Goal: Information Seeking & Learning: Learn about a topic

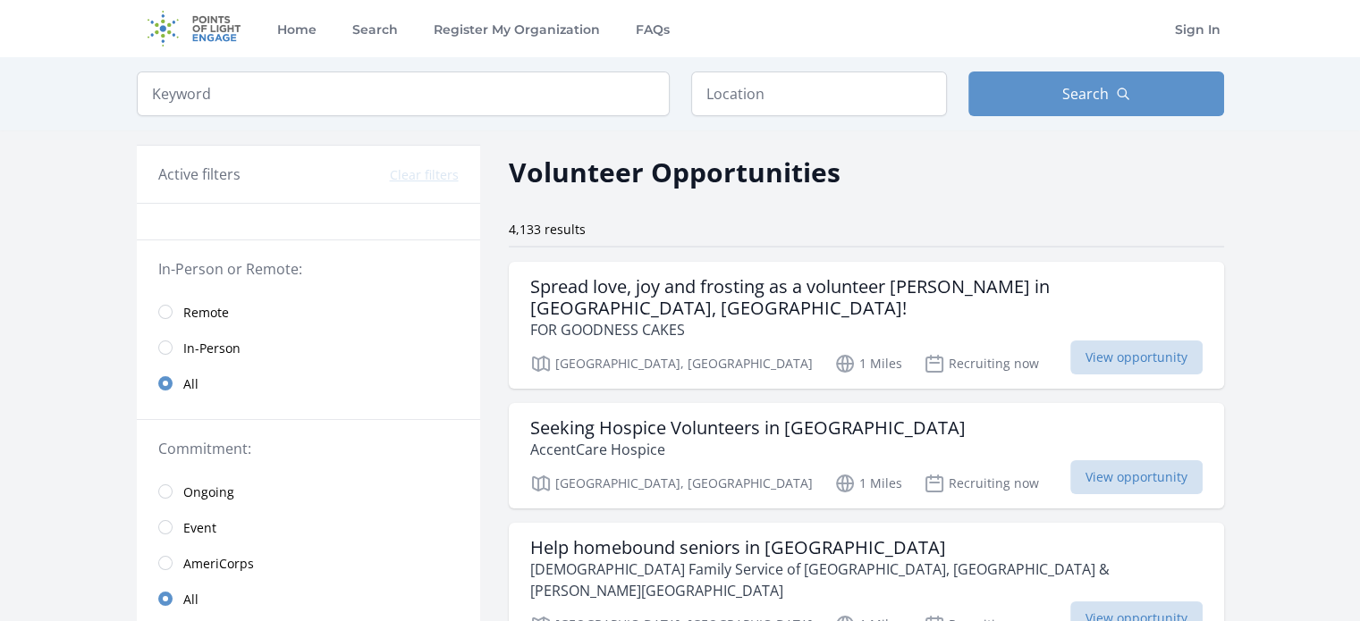
click at [220, 342] on span "In-Person" at bounding box center [211, 349] width 57 height 18
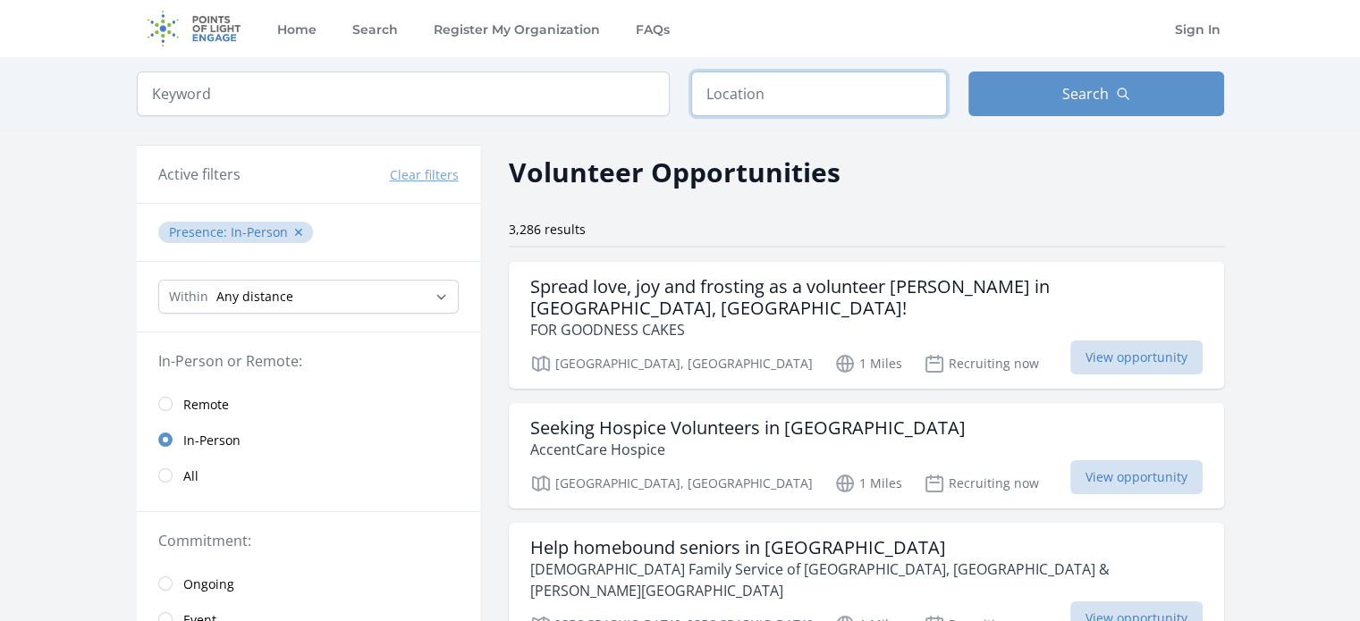
click at [748, 91] on input "text" at bounding box center [819, 94] width 256 height 45
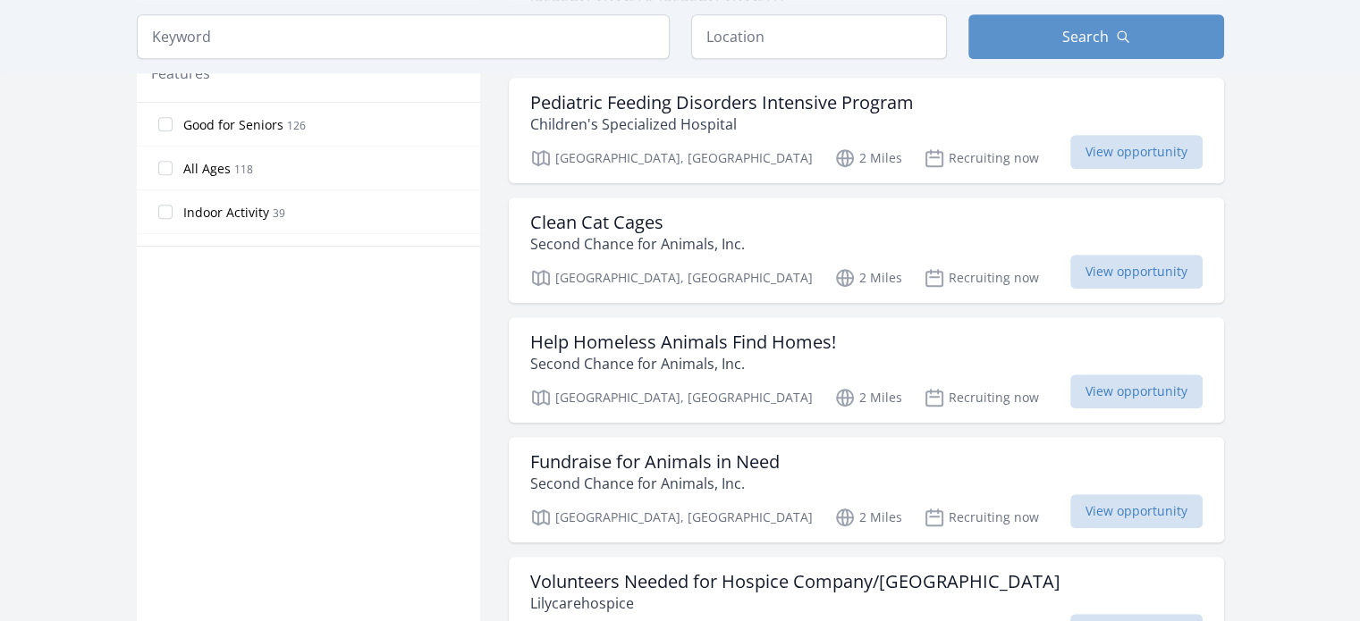
scroll to position [1086, 0]
drag, startPoint x: 630, startPoint y: 280, endPoint x: 504, endPoint y: 315, distance: 130.8
click at [504, 315] on div "Active filters Clear filters Presence : In-Person ✕ Within Any distance , 5 Mil…" at bounding box center [680, 422] width 1087 height 2757
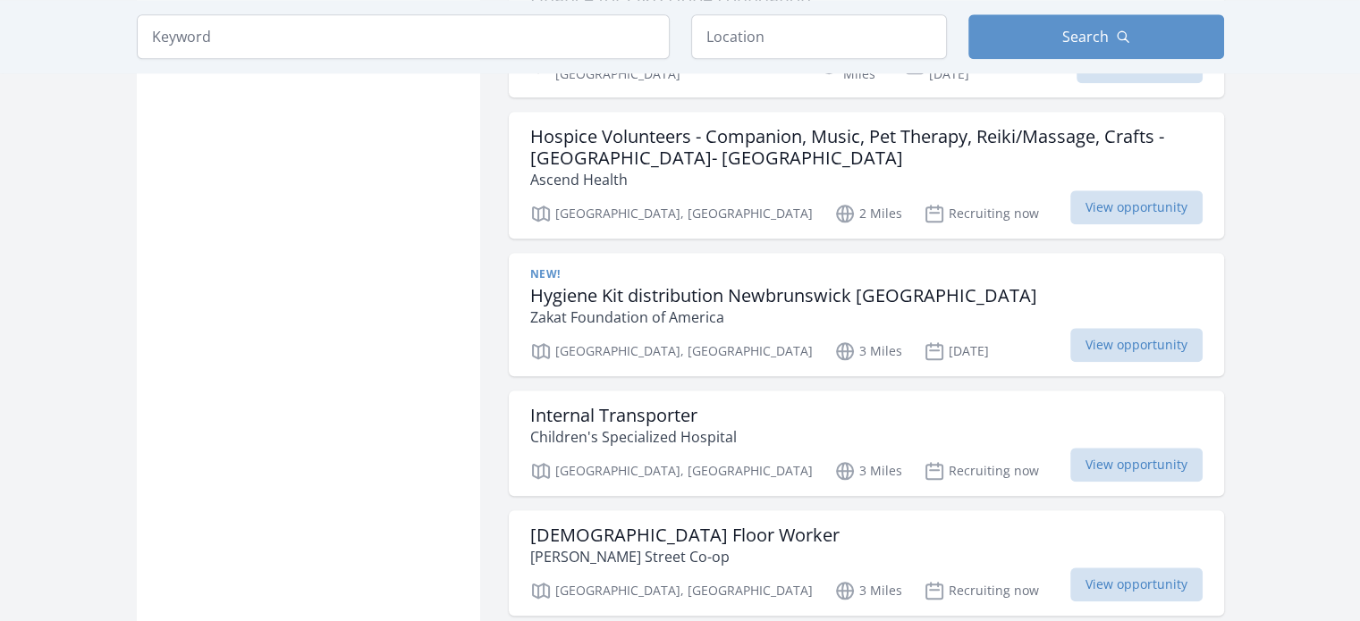
scroll to position [1933, 0]
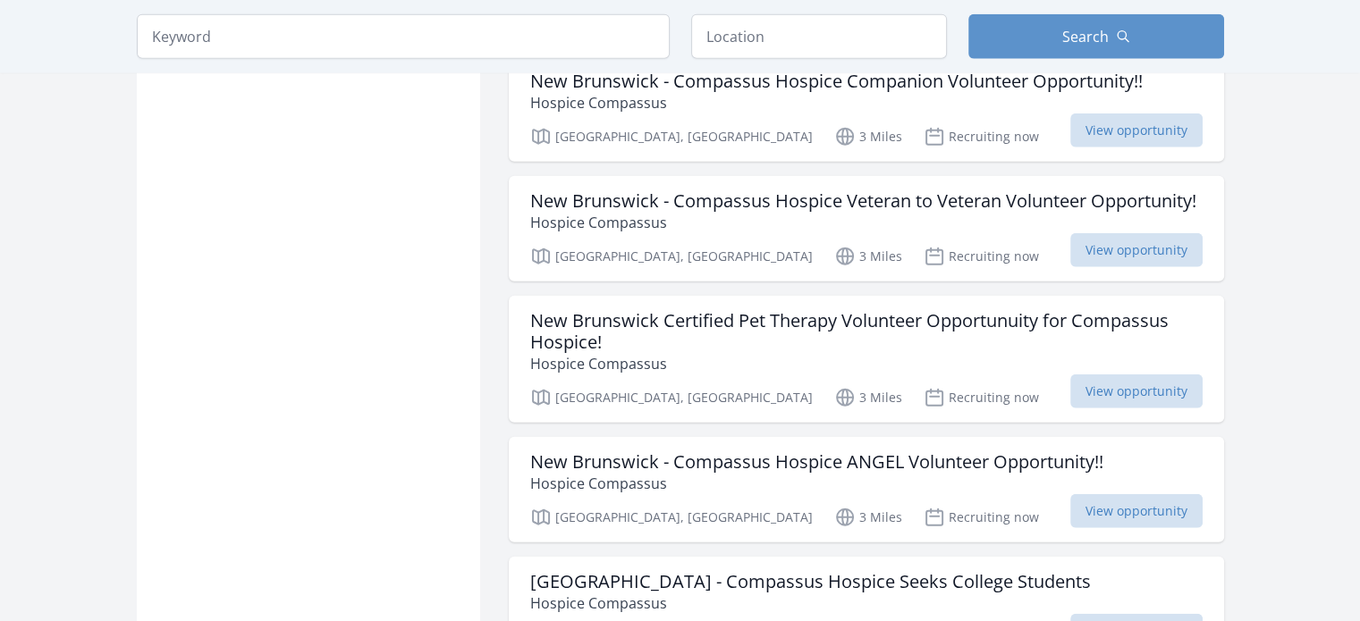
scroll to position [4424, 0]
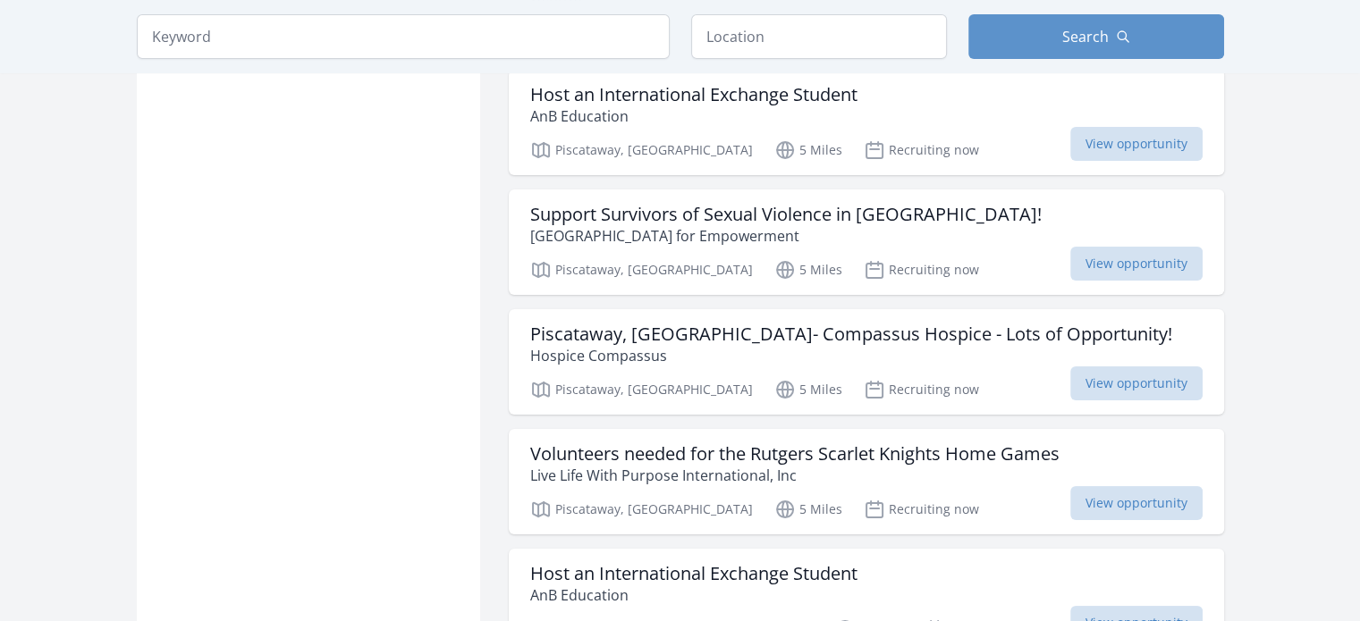
scroll to position [6912, 0]
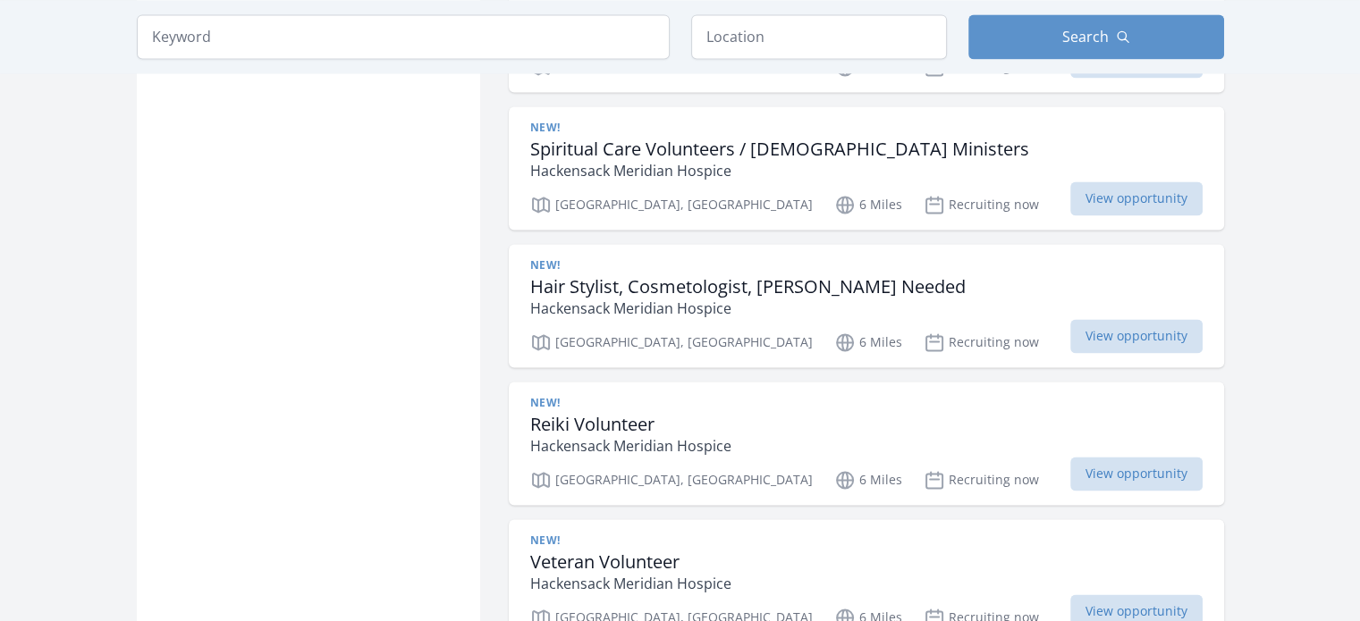
scroll to position [9528, 0]
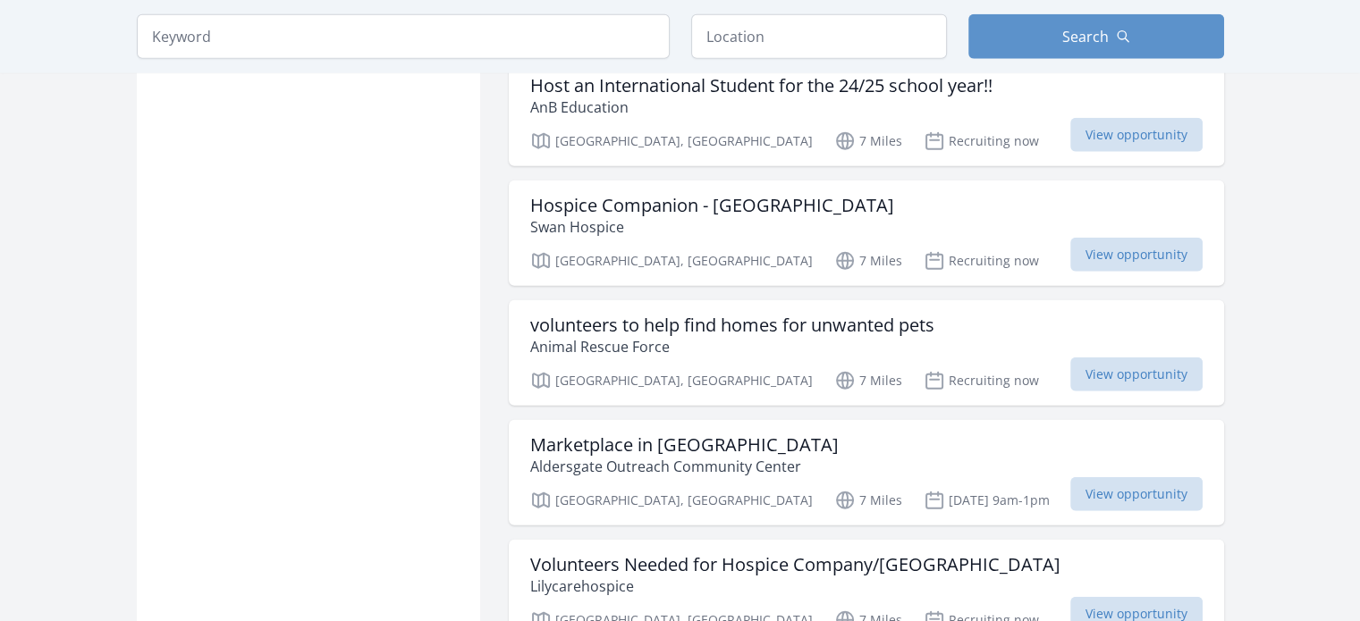
scroll to position [11398, 0]
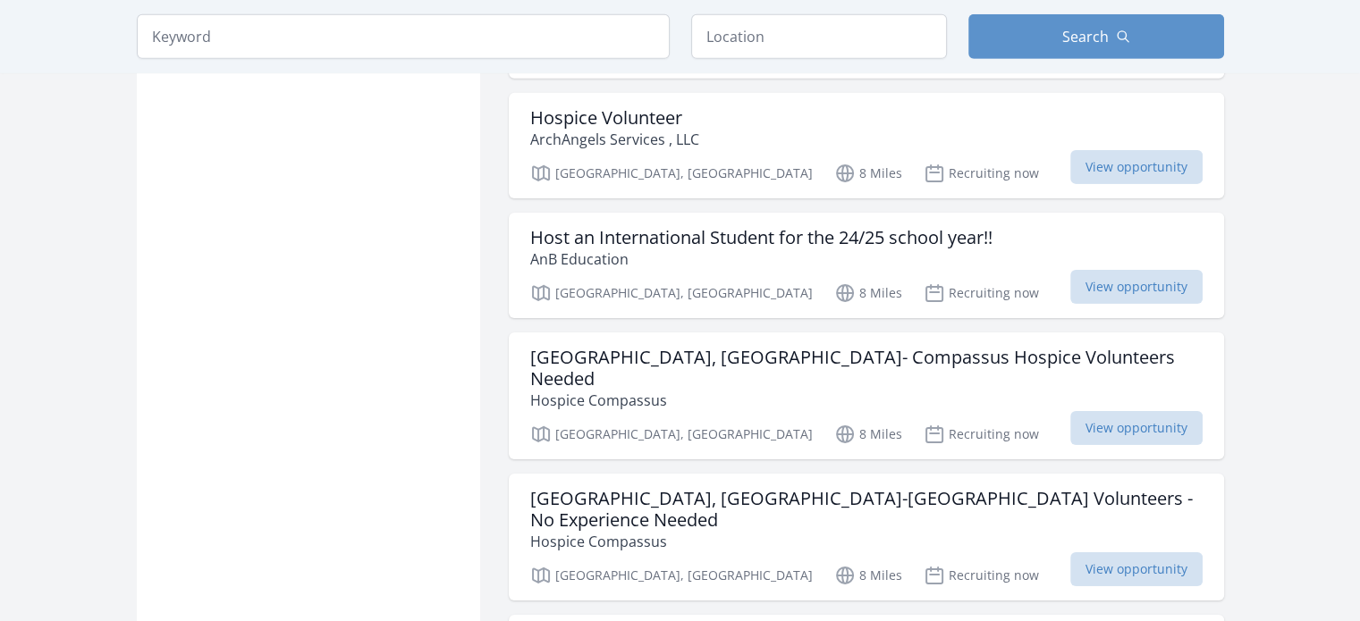
scroll to position [12621, 0]
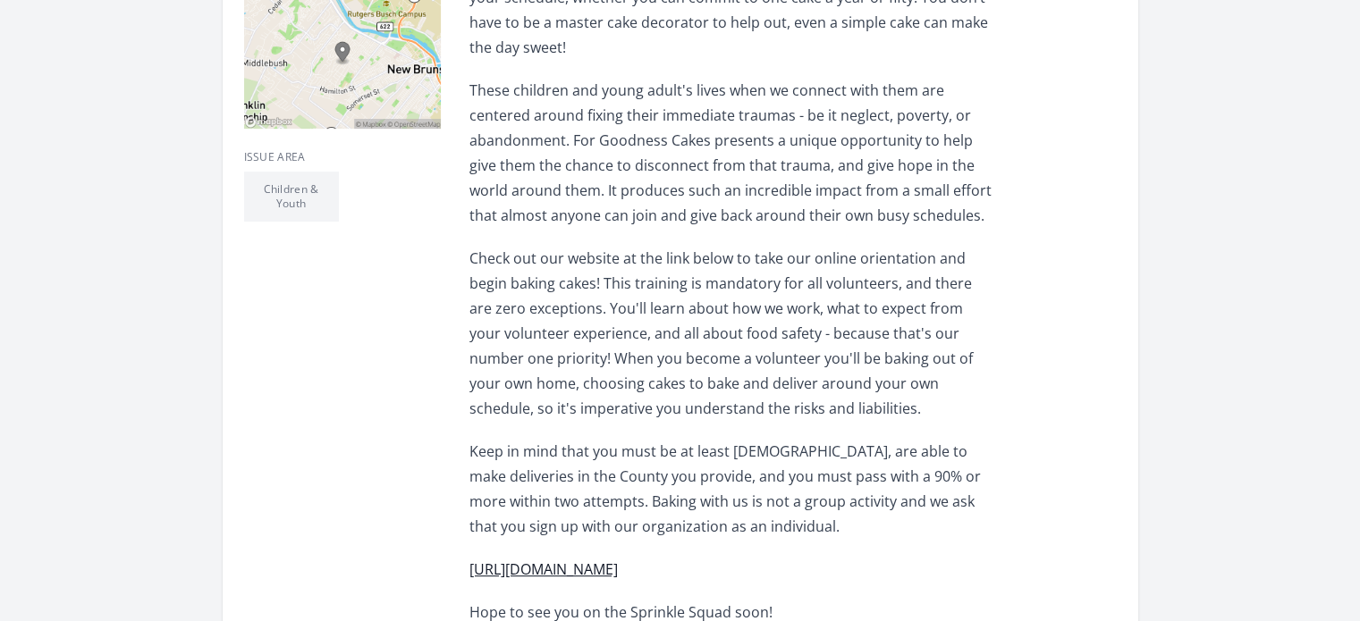
scroll to position [710, 0]
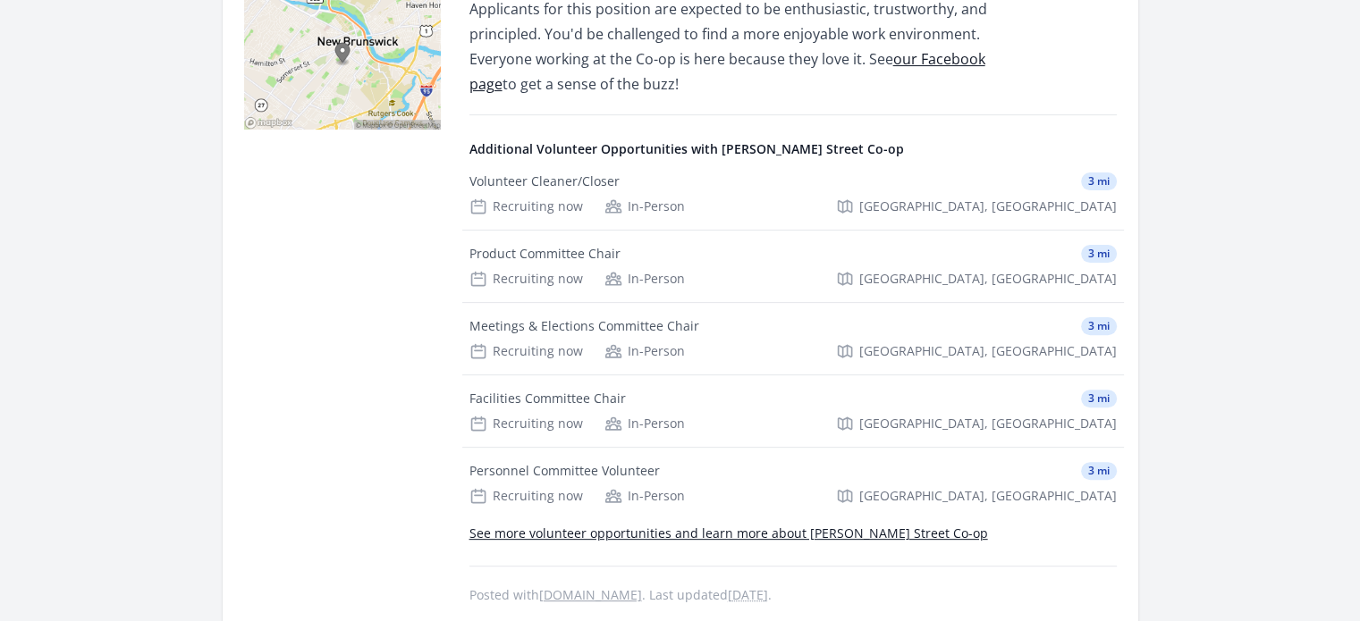
scroll to position [551, 0]
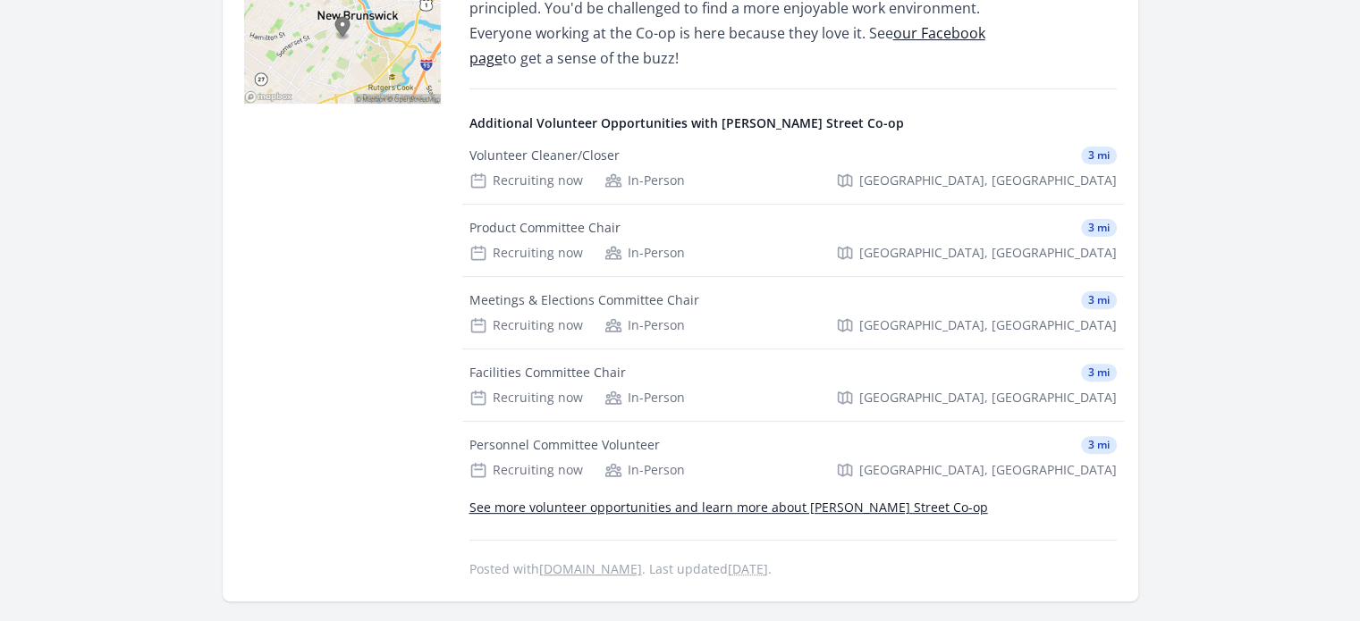
click at [624, 508] on link "See more volunteer opportunities and learn more about [PERSON_NAME] Street Co-op" at bounding box center [728, 507] width 519 height 17
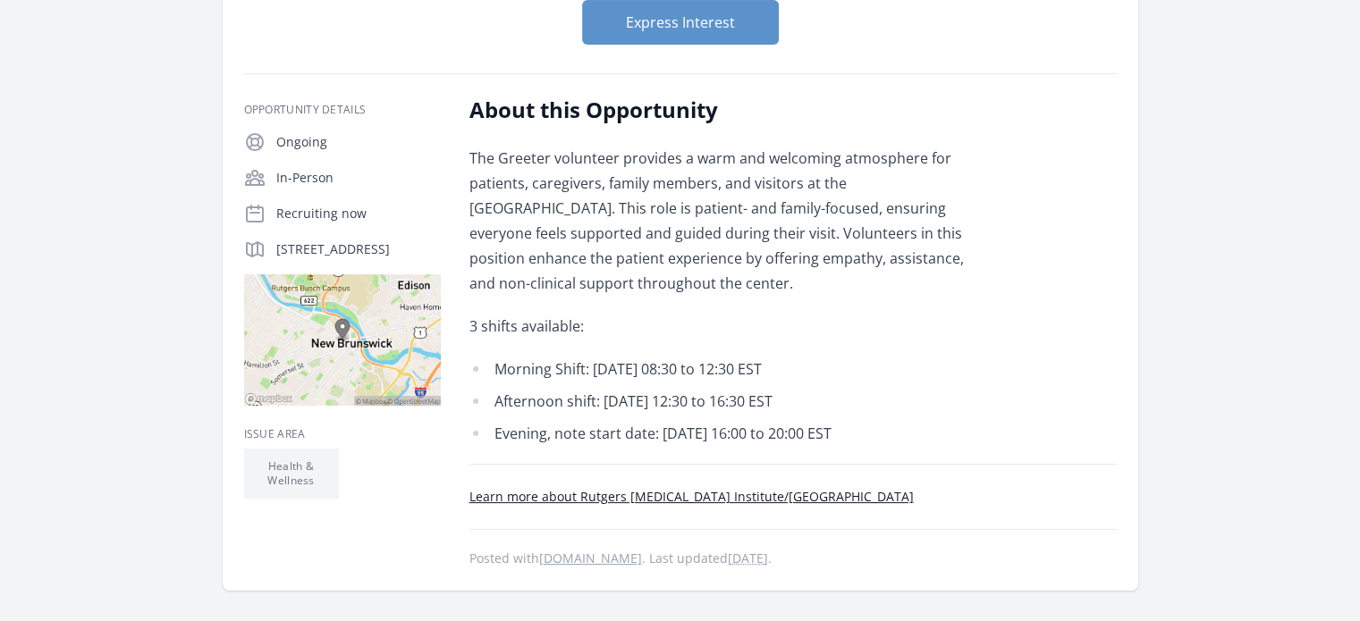
scroll to position [236, 0]
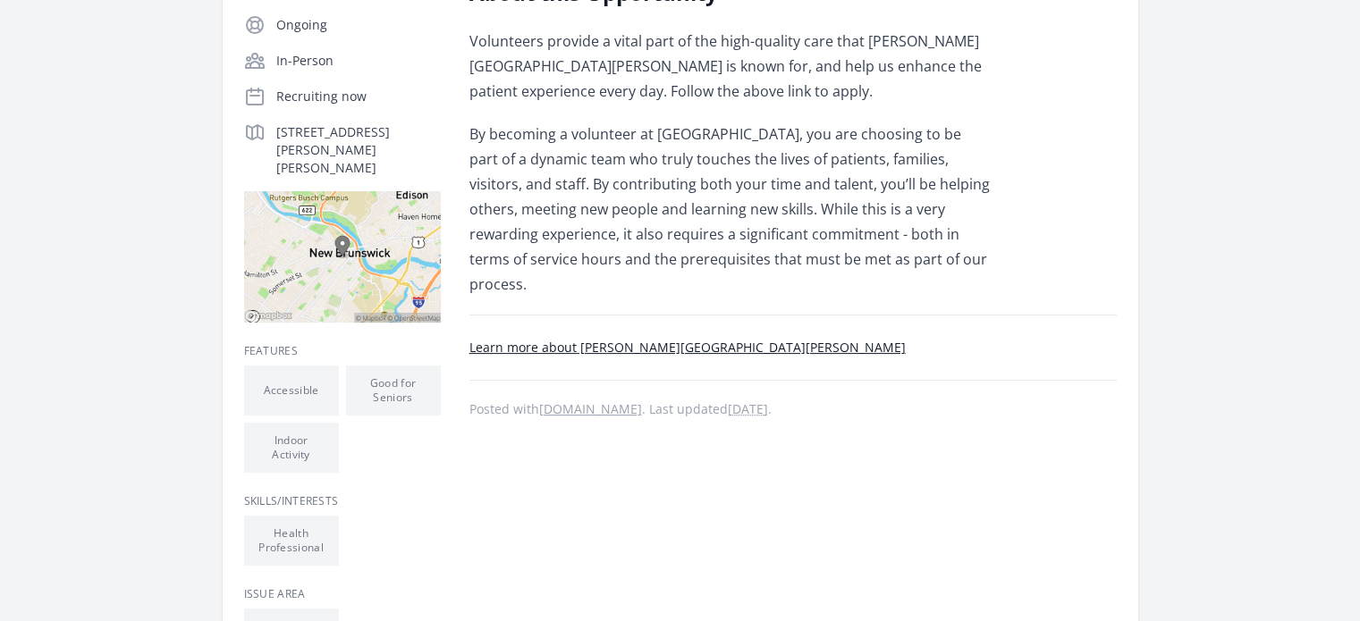
scroll to position [352, 0]
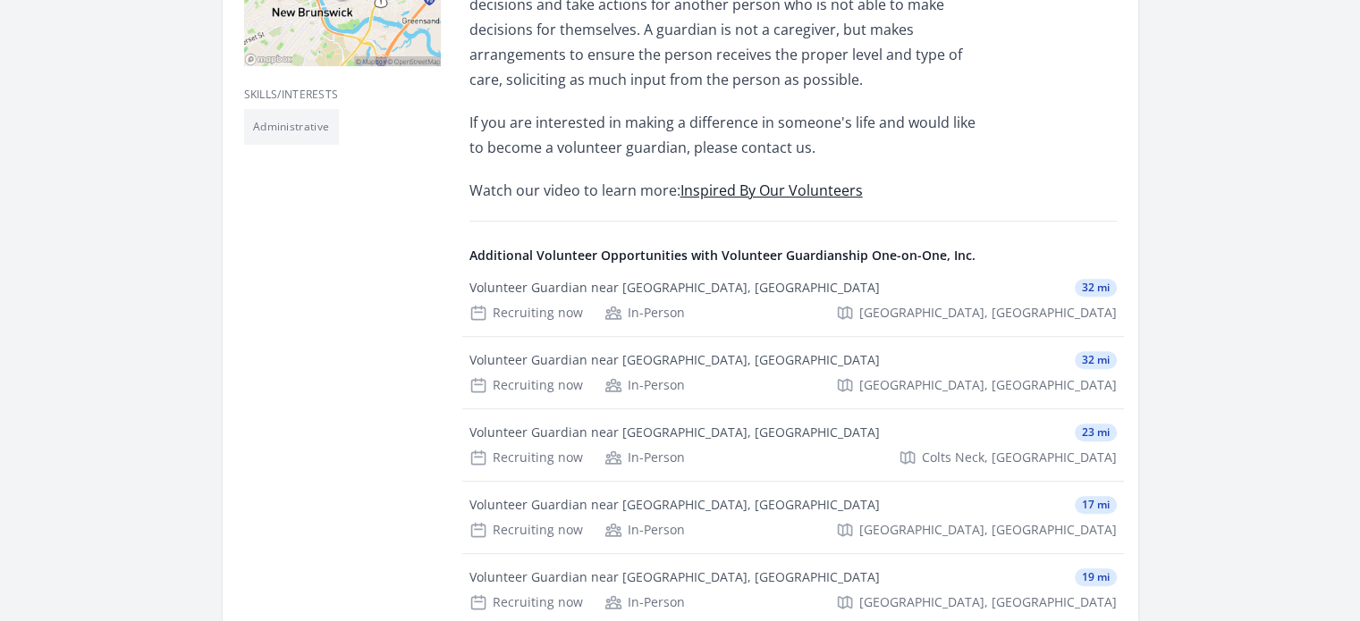
scroll to position [579, 0]
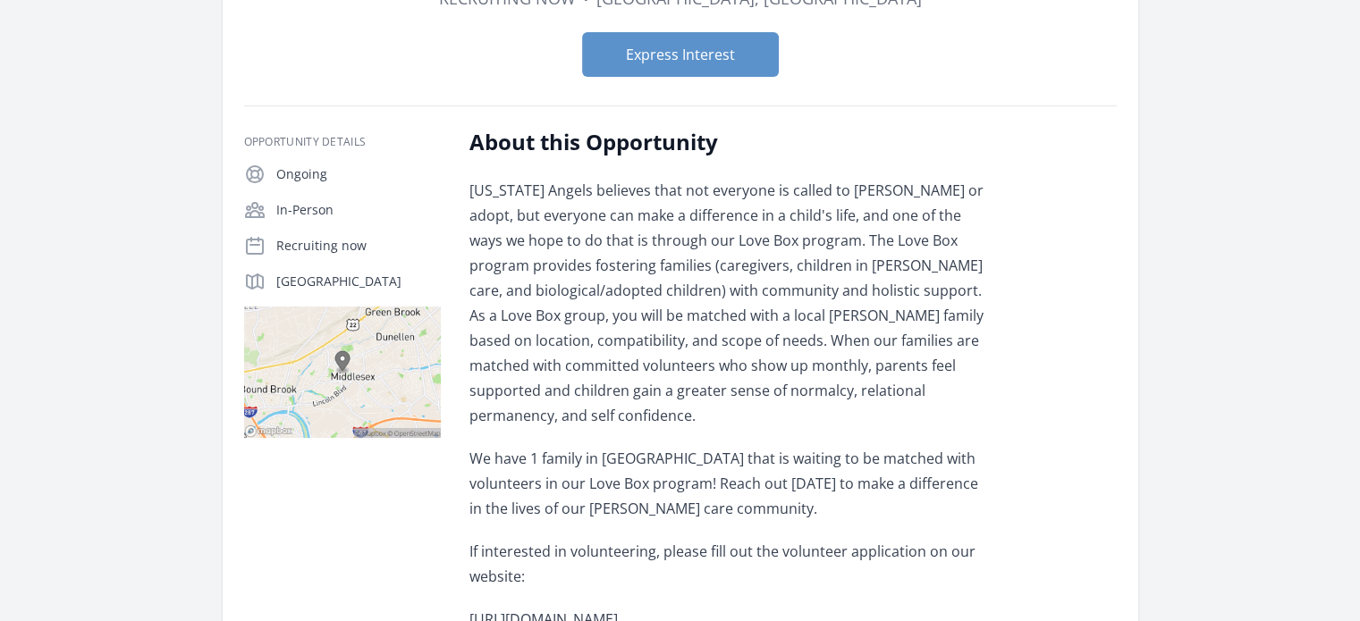
scroll to position [243, 0]
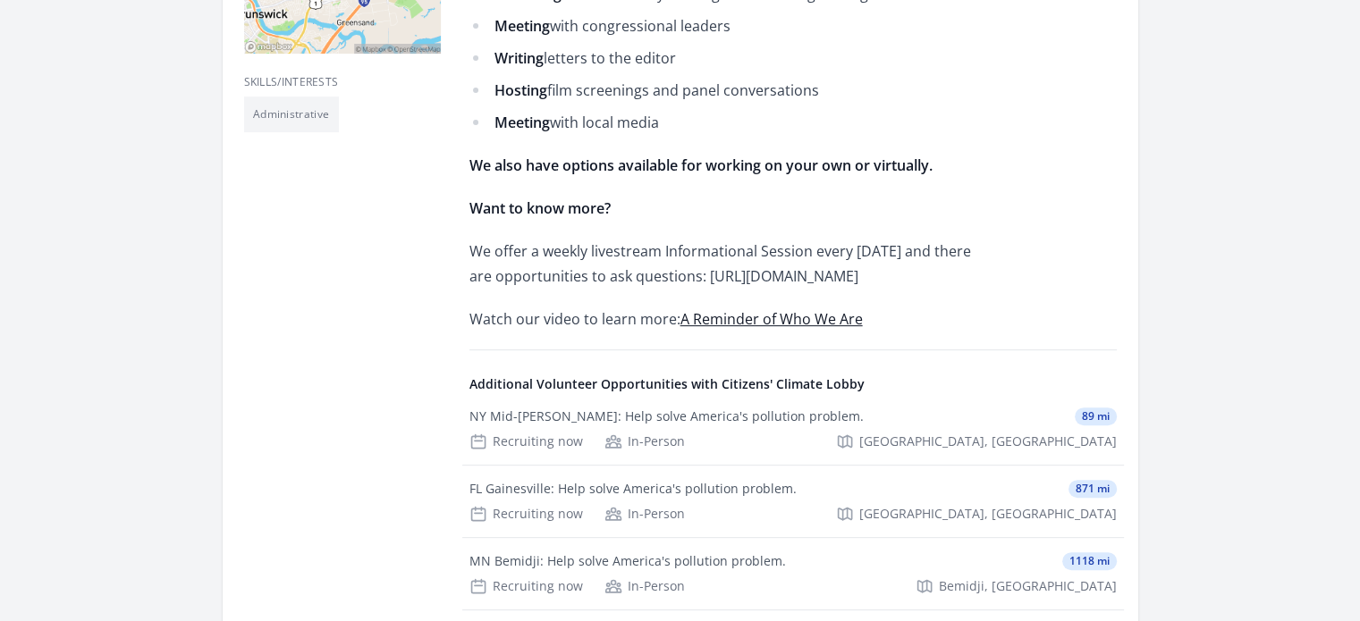
scroll to position [646, 0]
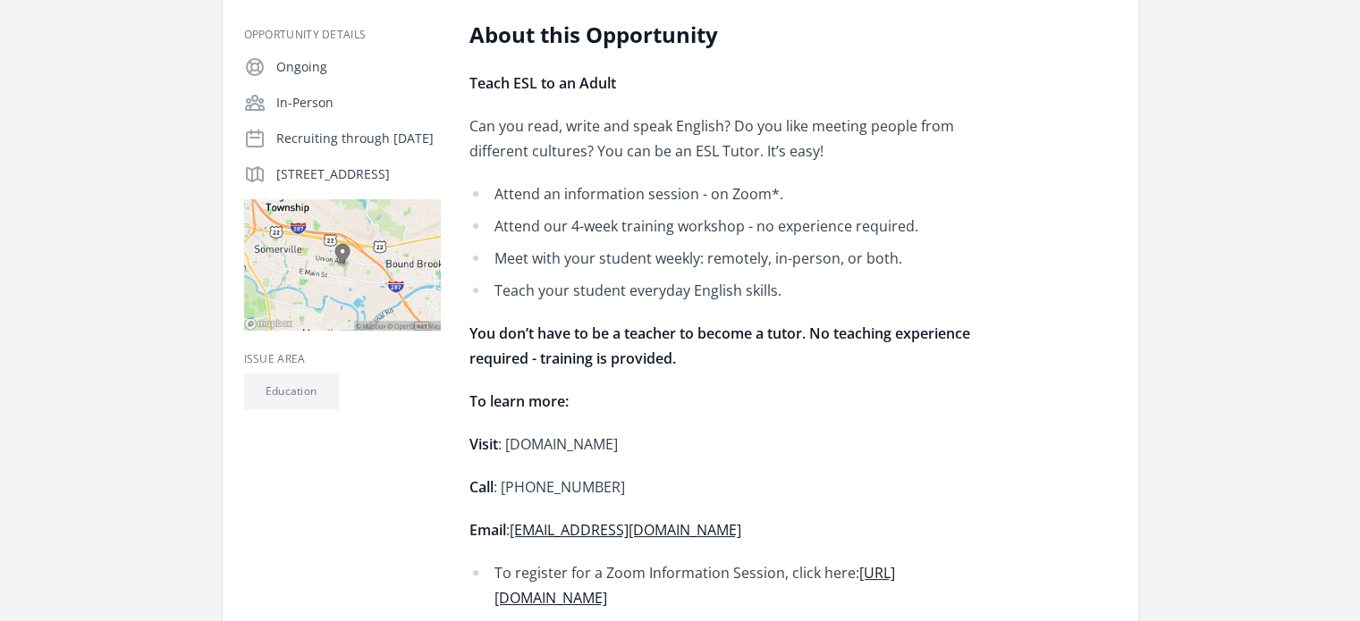
scroll to position [354, 0]
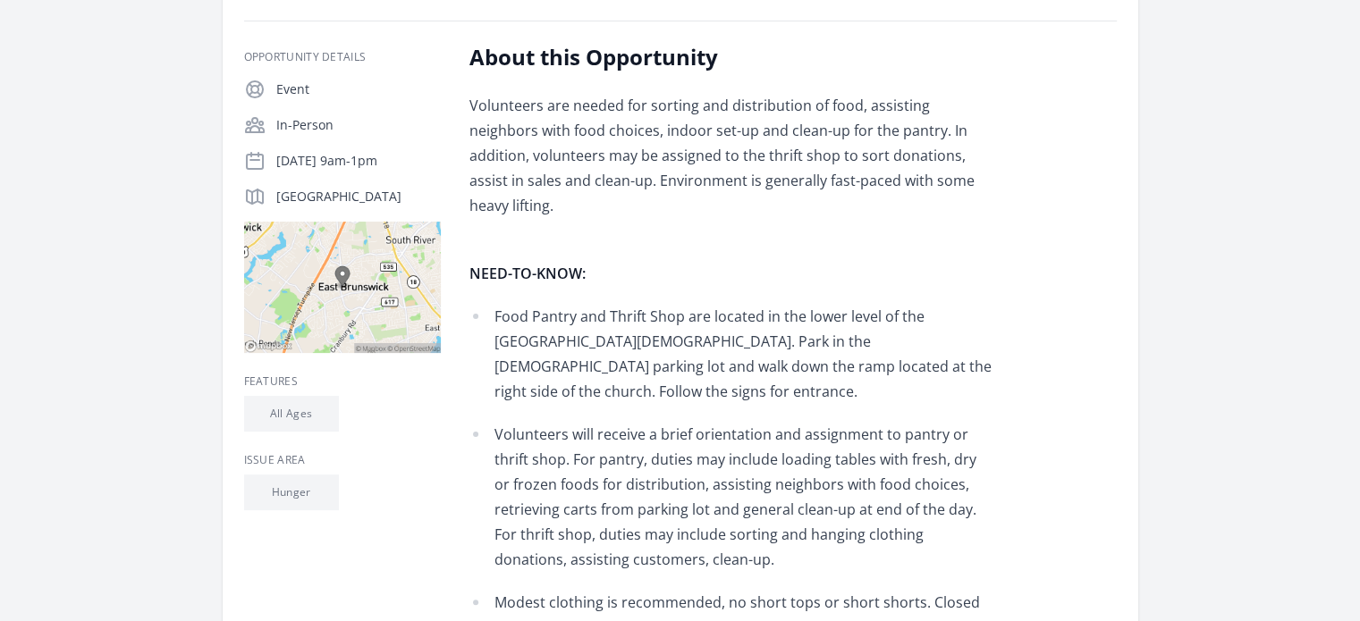
scroll to position [290, 0]
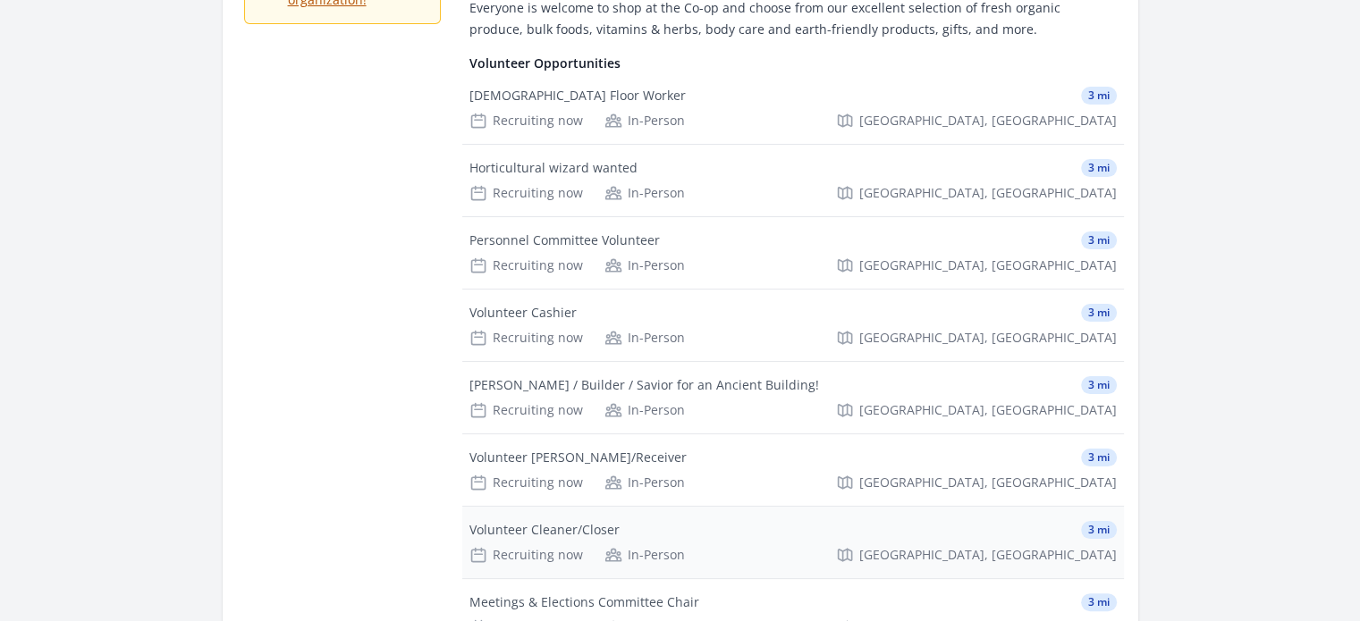
scroll to position [226, 0]
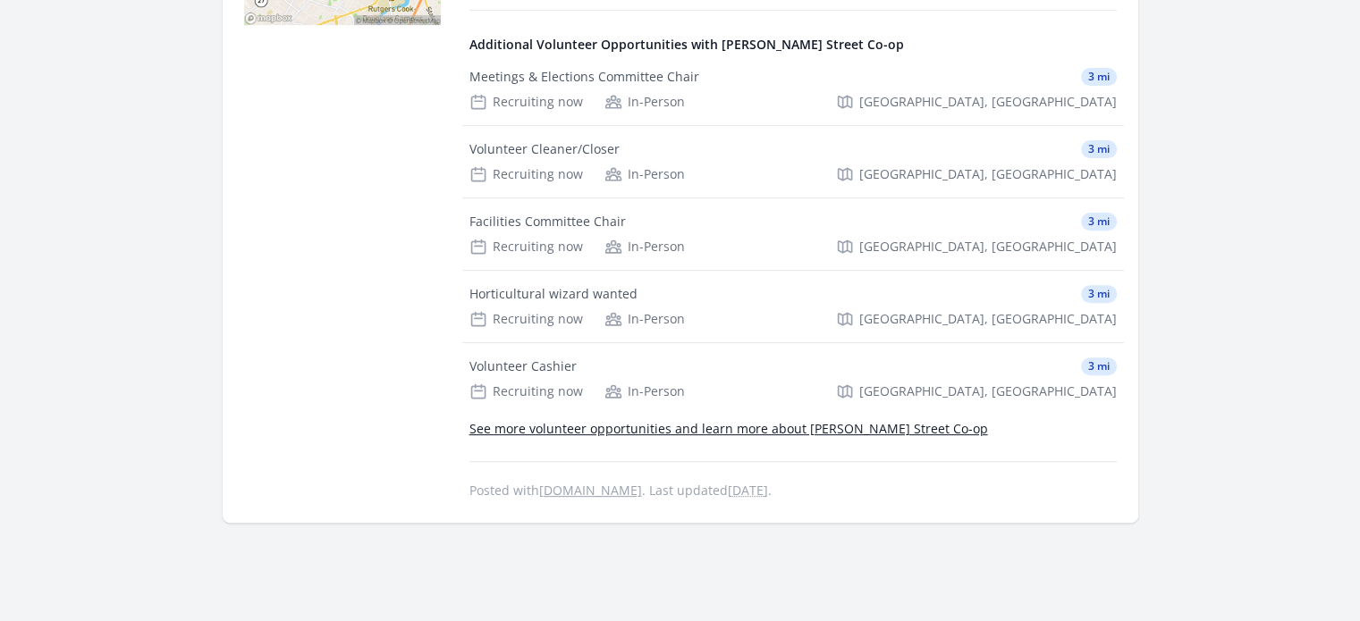
scroll to position [631, 0]
click at [579, 486] on link "[DOMAIN_NAME]" at bounding box center [590, 488] width 103 height 17
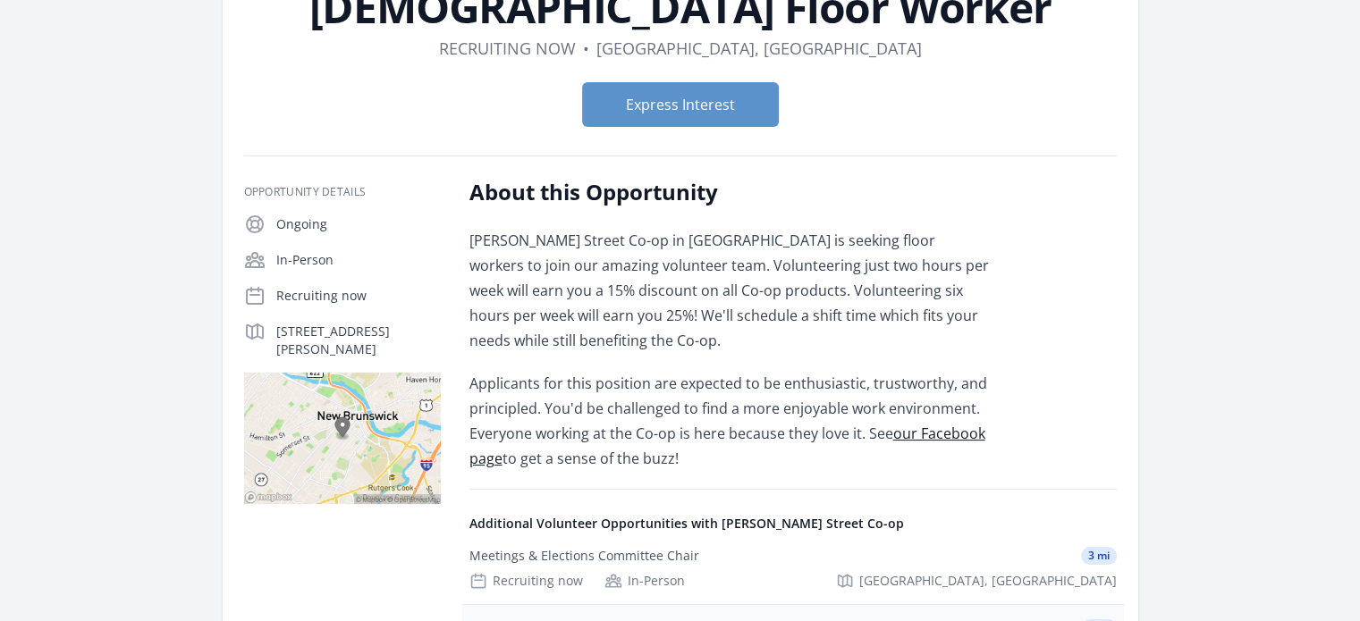
scroll to position [0, 0]
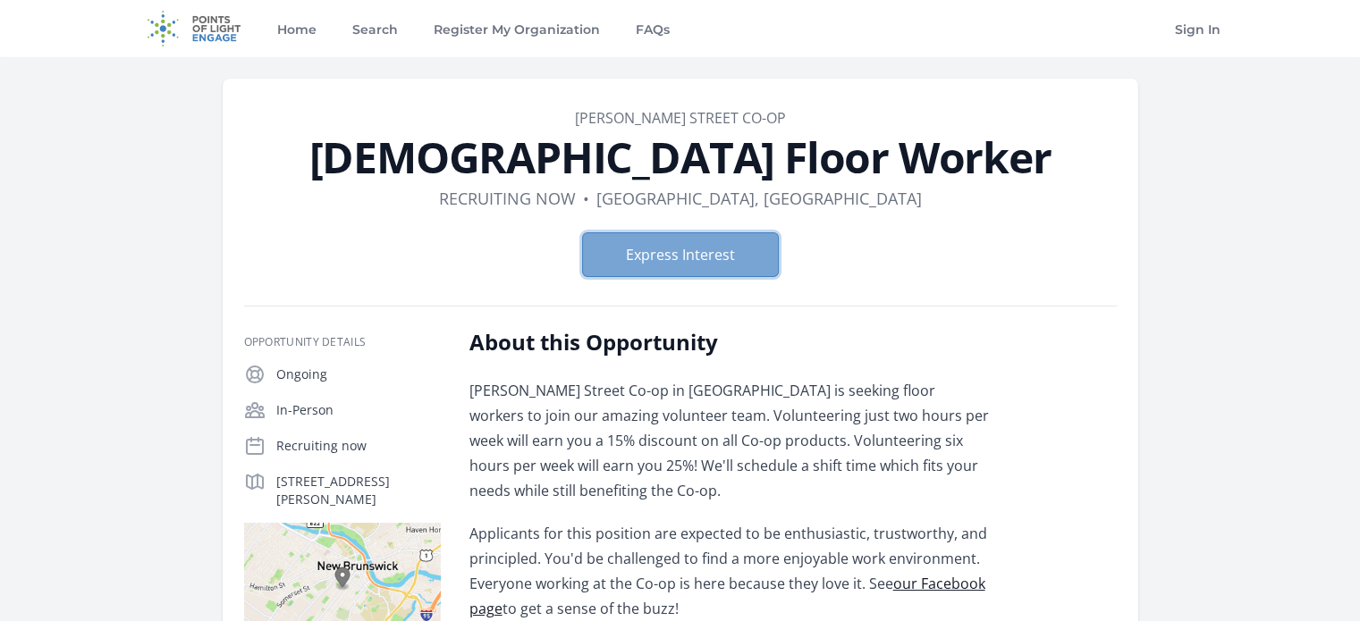
click at [672, 248] on button "Express Interest" at bounding box center [680, 254] width 197 height 45
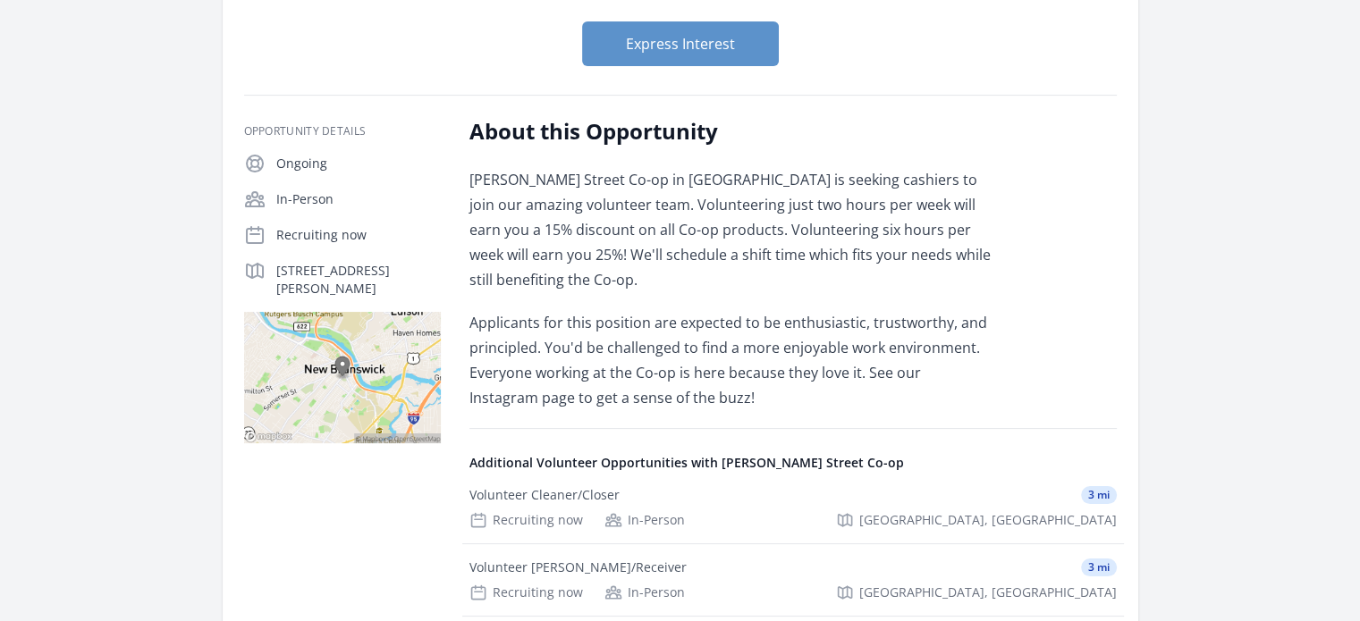
scroll to position [220, 0]
